Goal: Check status: Check status

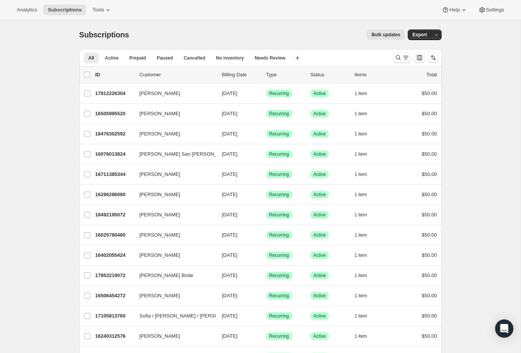
click at [395, 62] on button "Search and filter results" at bounding box center [402, 57] width 18 height 11
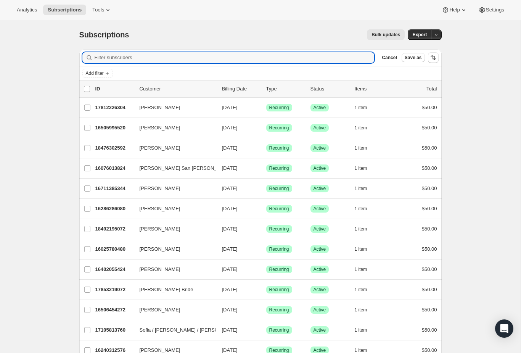
click at [341, 67] on div "Add filter" at bounding box center [260, 73] width 362 height 14
click at [326, 62] on input "Filter subscribers" at bounding box center [235, 57] width 280 height 11
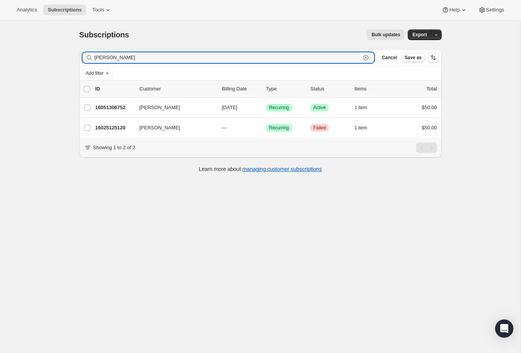
type input "[PERSON_NAME]"
click at [117, 111] on p "16051306752" at bounding box center [114, 108] width 38 height 8
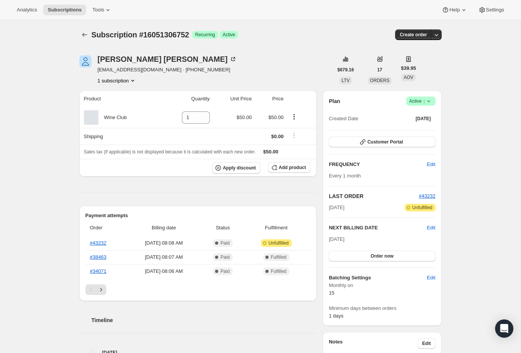
click at [97, 245] on link "#43232" at bounding box center [98, 243] width 16 height 6
click at [96, 250] on th "#38463" at bounding box center [105, 257] width 41 height 14
